Goal: Transaction & Acquisition: Purchase product/service

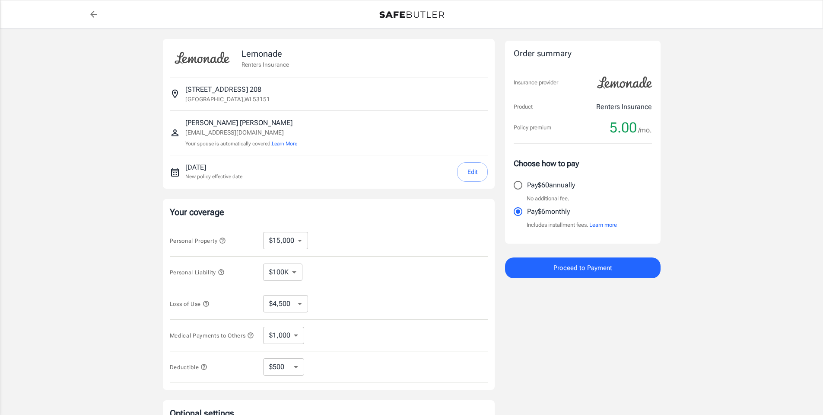
select select "15000"
select select "500"
click at [594, 271] on span "Proceed to Payment" at bounding box center [583, 267] width 59 height 11
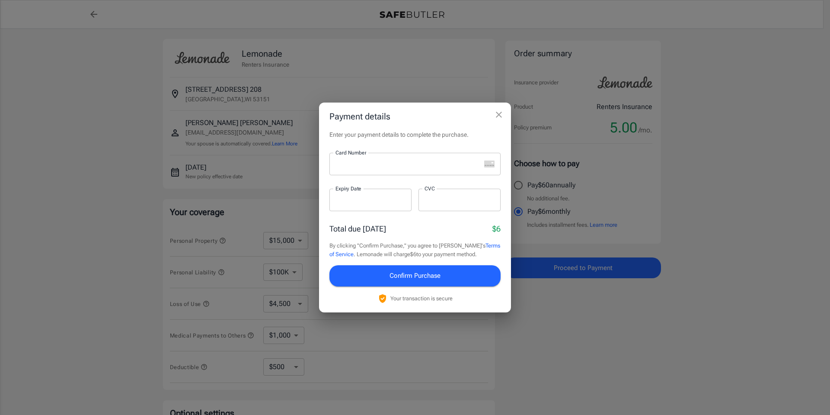
click at [497, 116] on icon "close" at bounding box center [499, 114] width 10 height 10
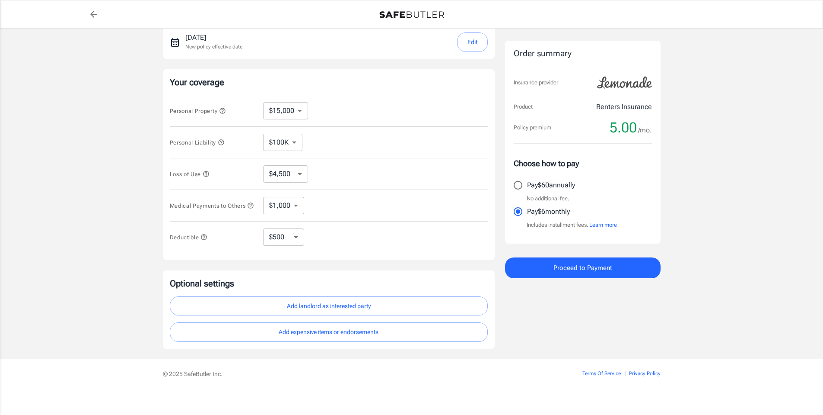
scroll to position [138, 0]
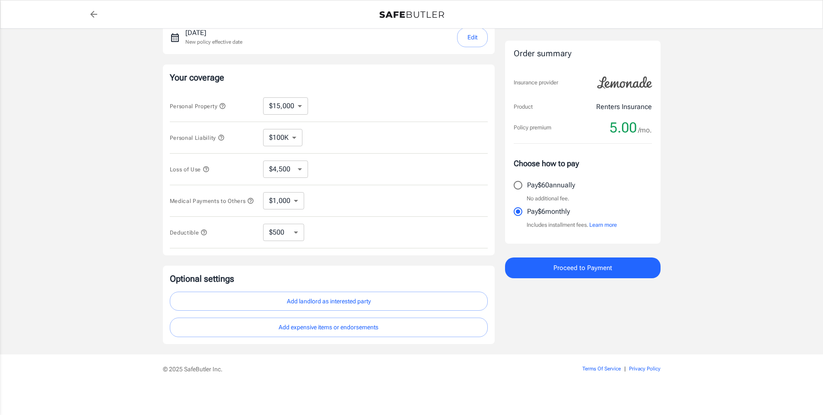
click at [297, 235] on select "$250 $500 $1,000 $2,500" at bounding box center [283, 231] width 41 height 17
click at [297, 231] on select "$250 $500 $1,000 $2,500" at bounding box center [283, 231] width 41 height 17
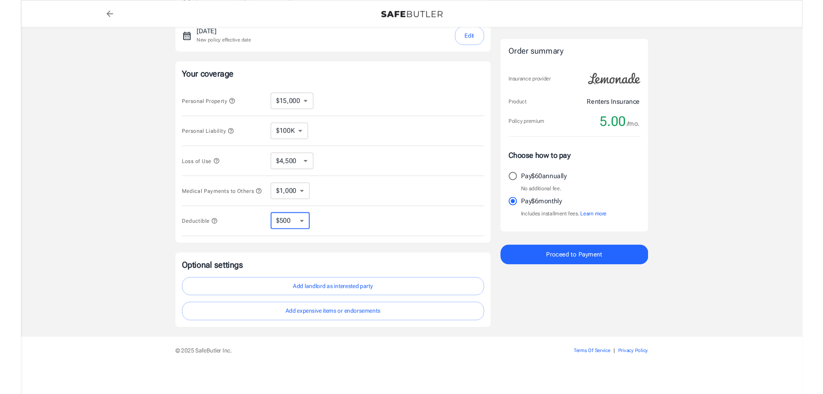
scroll to position [8, 0]
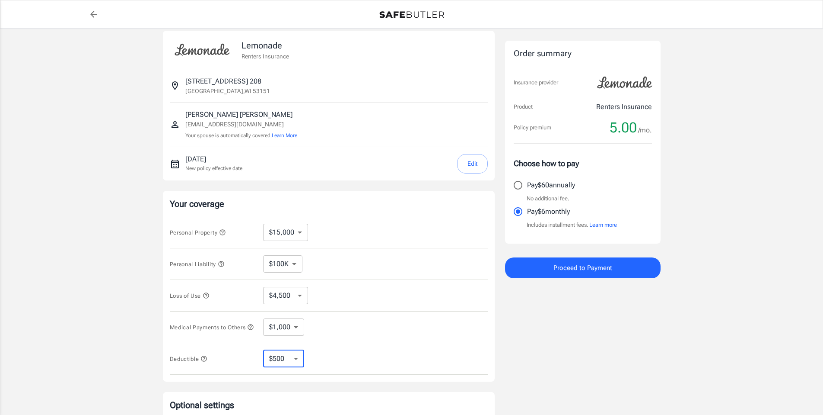
click at [300, 237] on select "$10,000 $15,000 $20,000 $25,000 $30,000 $40,000 $50,000 $100K $150K $200K $250K" at bounding box center [285, 231] width 45 height 17
select select "20000"
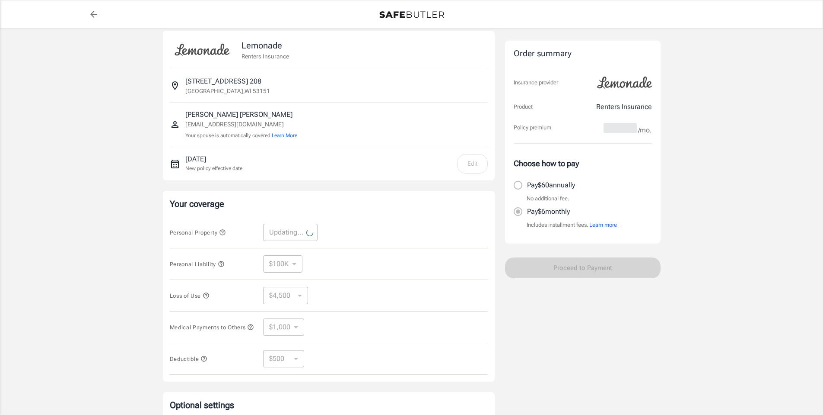
select select "20000"
select select "6000"
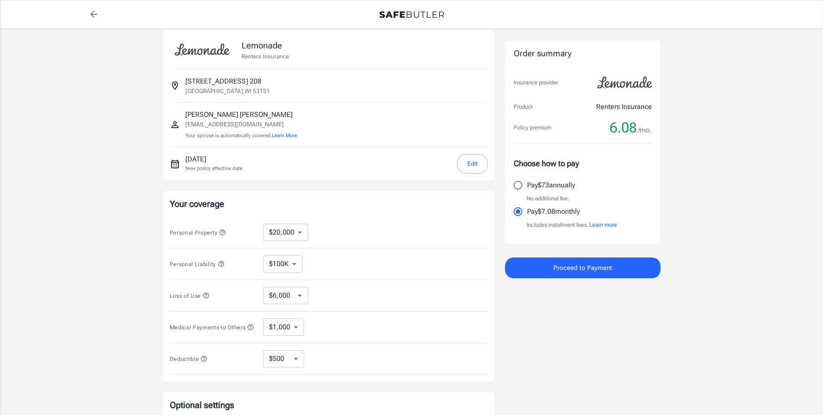
click at [300, 232] on select "$10,000 $15,000 $20,000 $25,000 $30,000 $40,000 $50,000 $100K $150K $200K $250K" at bounding box center [285, 231] width 45 height 17
select select "15000"
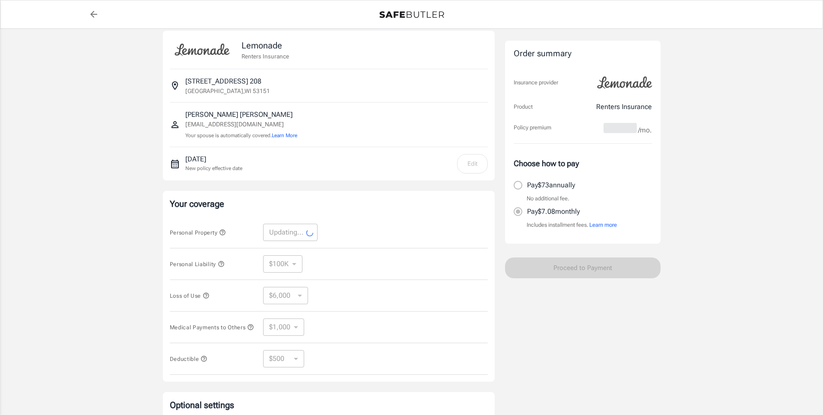
select select "15000"
select select "4500"
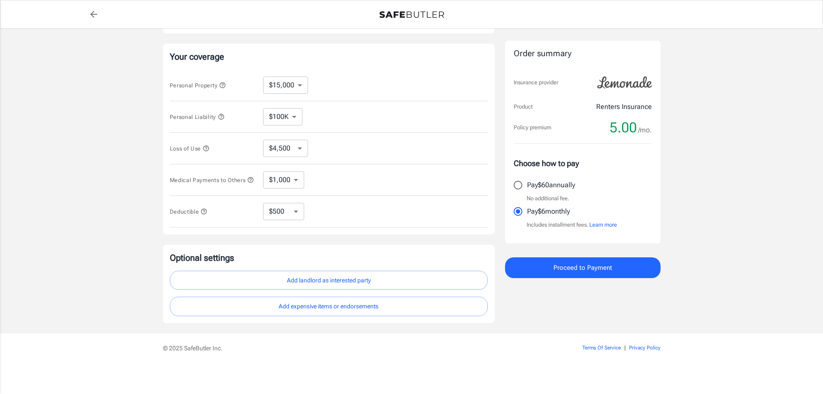
scroll to position [0, 0]
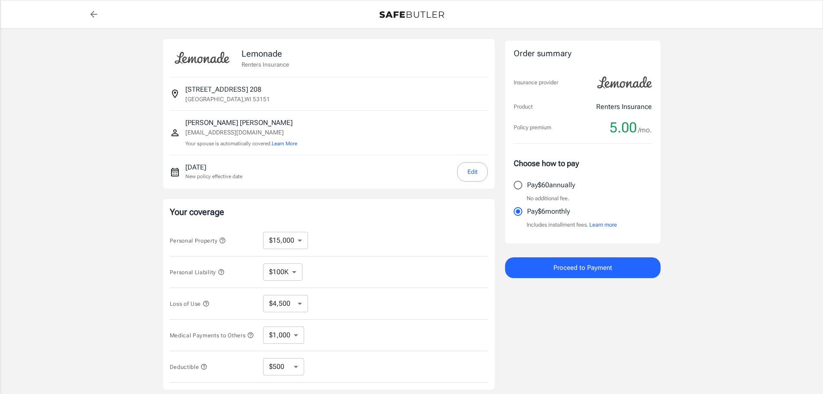
click at [474, 169] on button "Edit" at bounding box center [472, 171] width 31 height 19
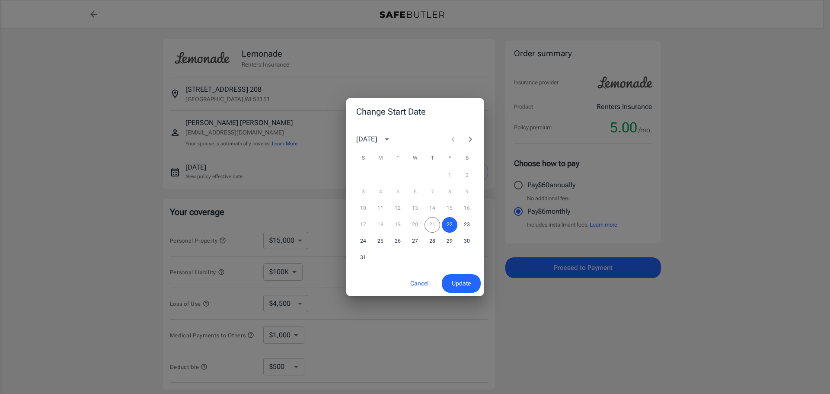
click at [469, 134] on icon "Next month" at bounding box center [470, 139] width 10 height 10
click at [469, 205] on button "20" at bounding box center [467, 209] width 16 height 16
click at [468, 281] on span "Update" at bounding box center [461, 283] width 19 height 11
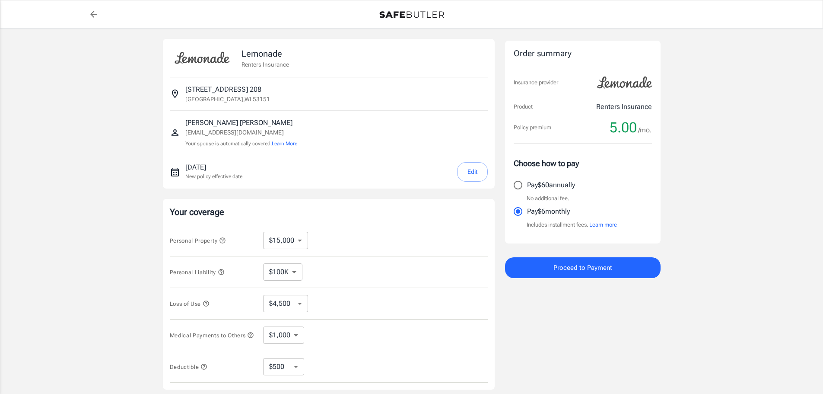
click at [594, 269] on span "Proceed to Payment" at bounding box center [583, 267] width 59 height 11
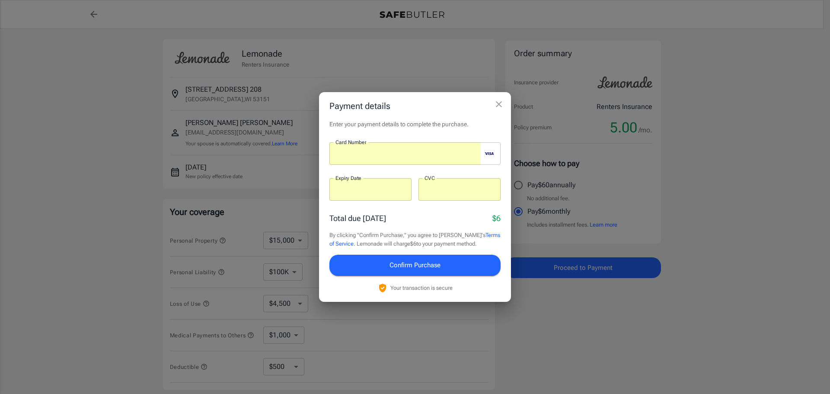
click at [431, 262] on span "Confirm Purchase" at bounding box center [414, 264] width 51 height 11
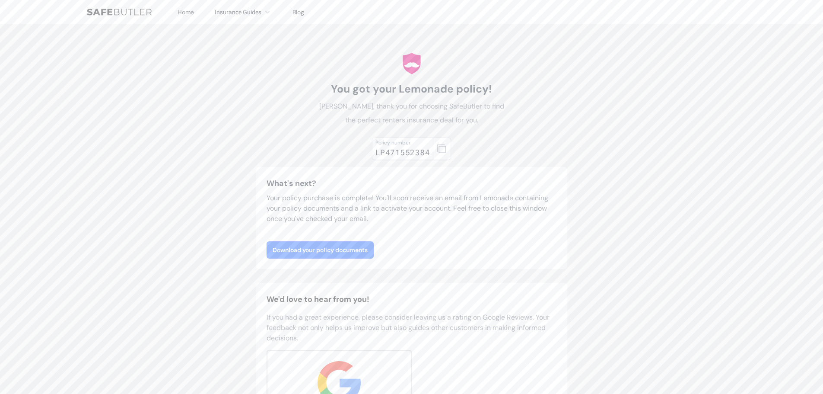
click at [359, 246] on link "Download your policy documents" at bounding box center [320, 249] width 107 height 17
